Goal: Transaction & Acquisition: Subscribe to service/newsletter

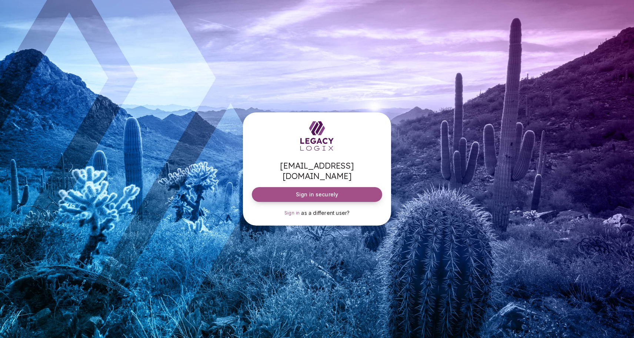
click at [317, 192] on span "Sign in securely" at bounding box center [317, 194] width 42 height 7
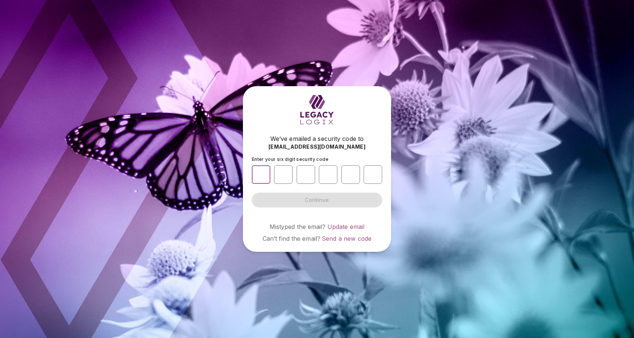
click at [262, 175] on input "number" at bounding box center [261, 174] width 19 height 19
type input "*"
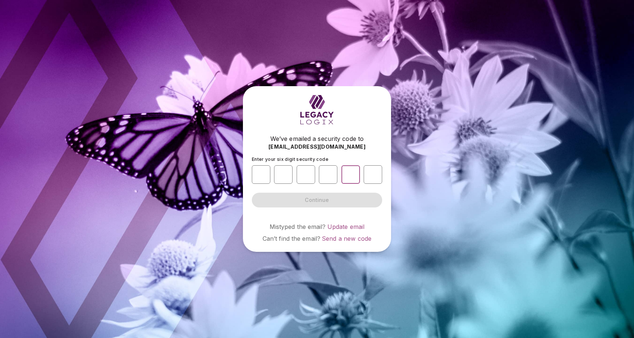
type input "*"
click at [317, 200] on button "Continue" at bounding box center [317, 200] width 130 height 15
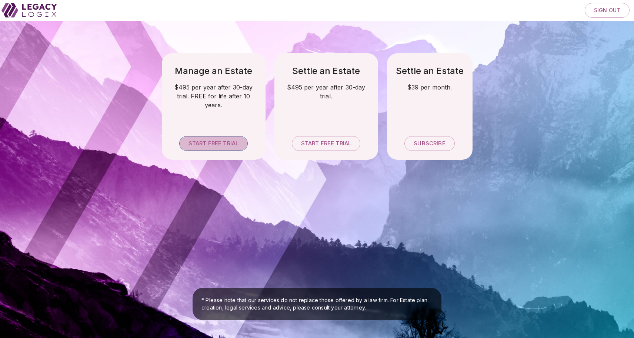
click at [209, 145] on span "Start free trial" at bounding box center [213, 143] width 50 height 7
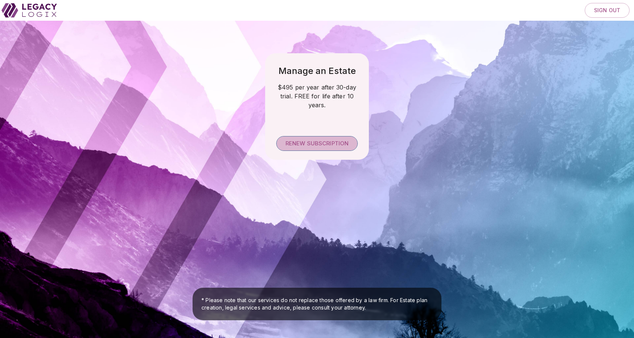
click at [311, 144] on span "Renew subscription" at bounding box center [316, 143] width 63 height 7
